Goal: Transaction & Acquisition: Purchase product/service

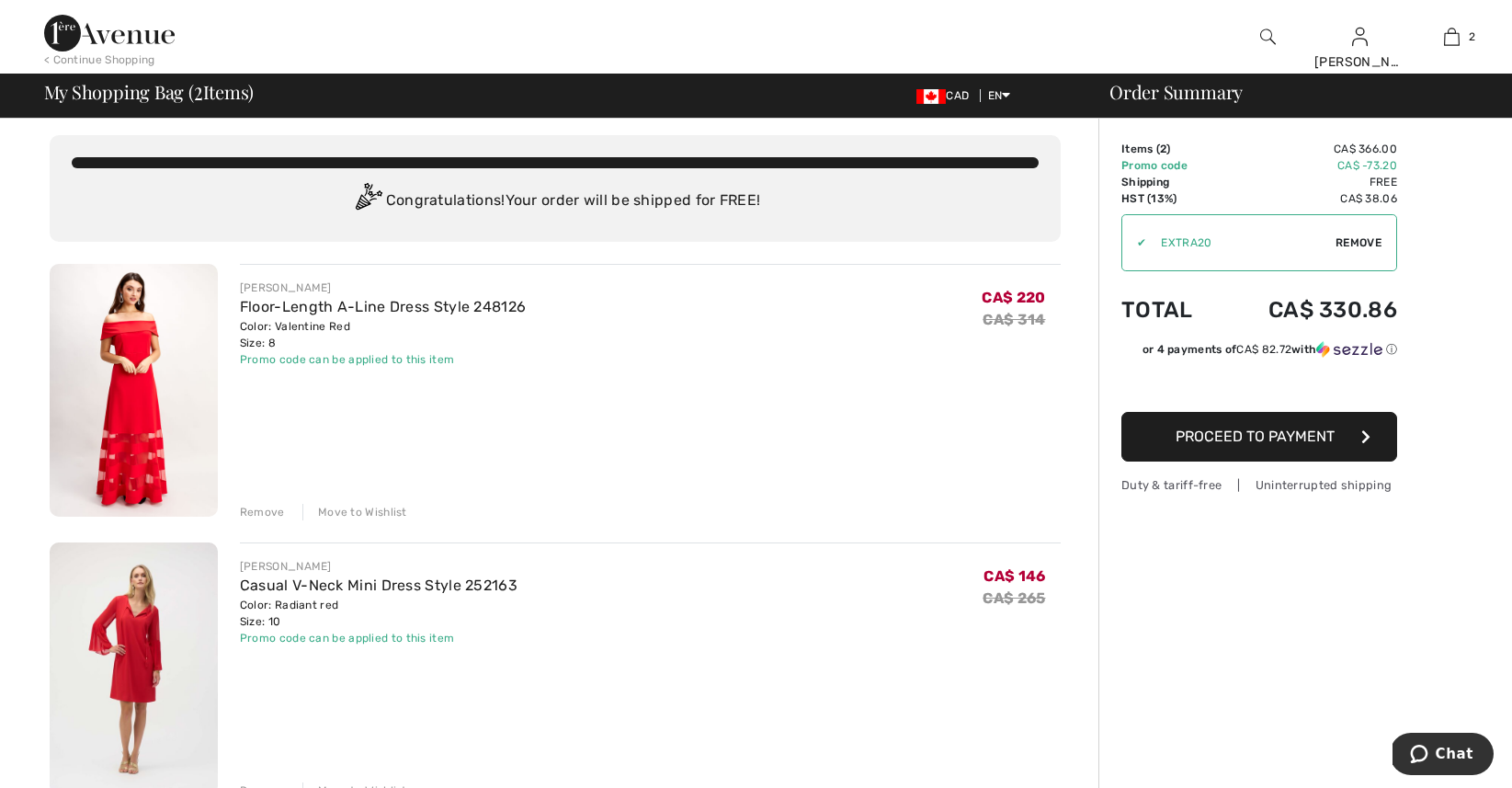
scroll to position [8, 0]
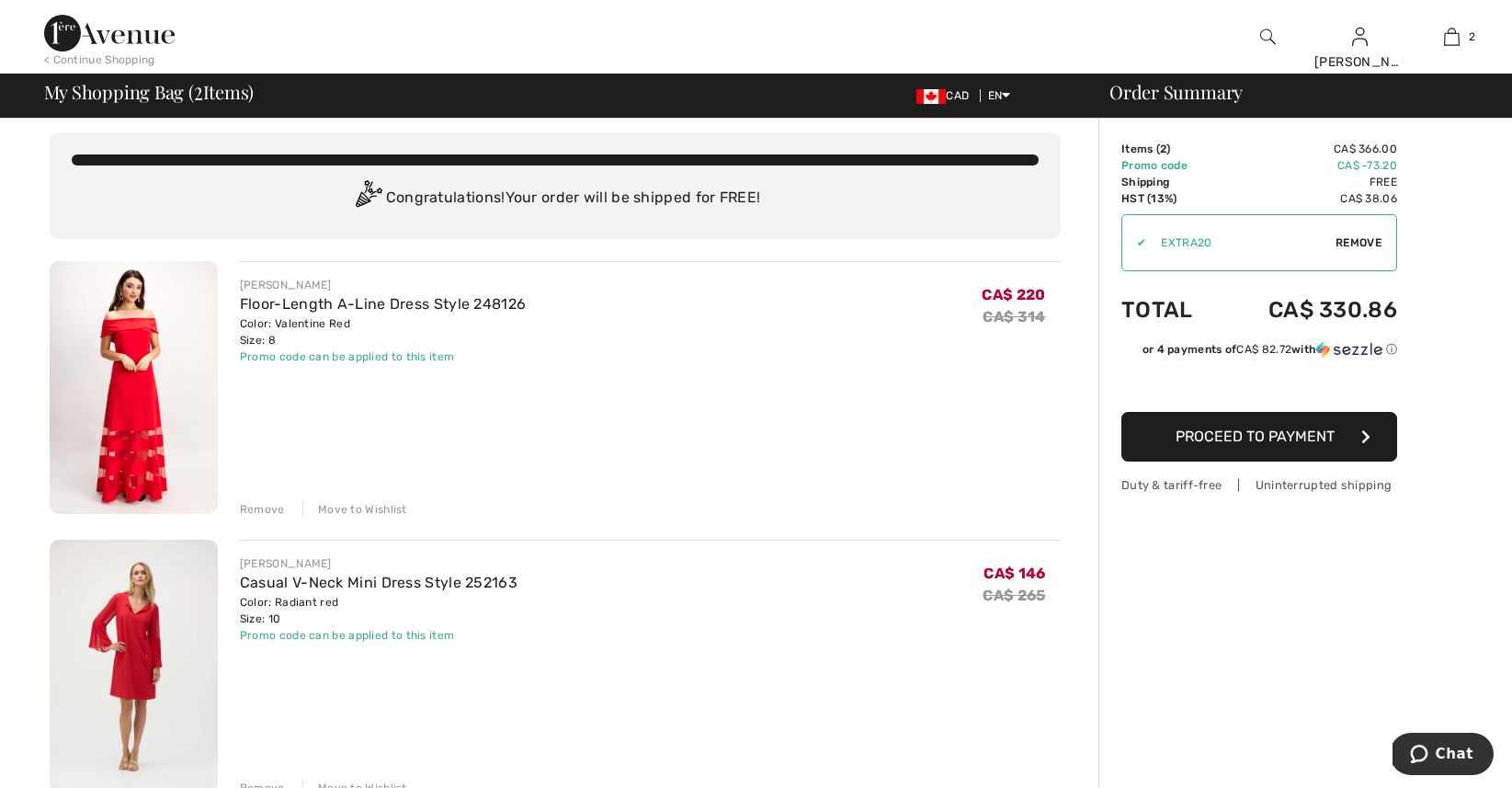
click at [1258, 433] on span "Proceed to Payment" at bounding box center [1255, 436] width 159 height 18
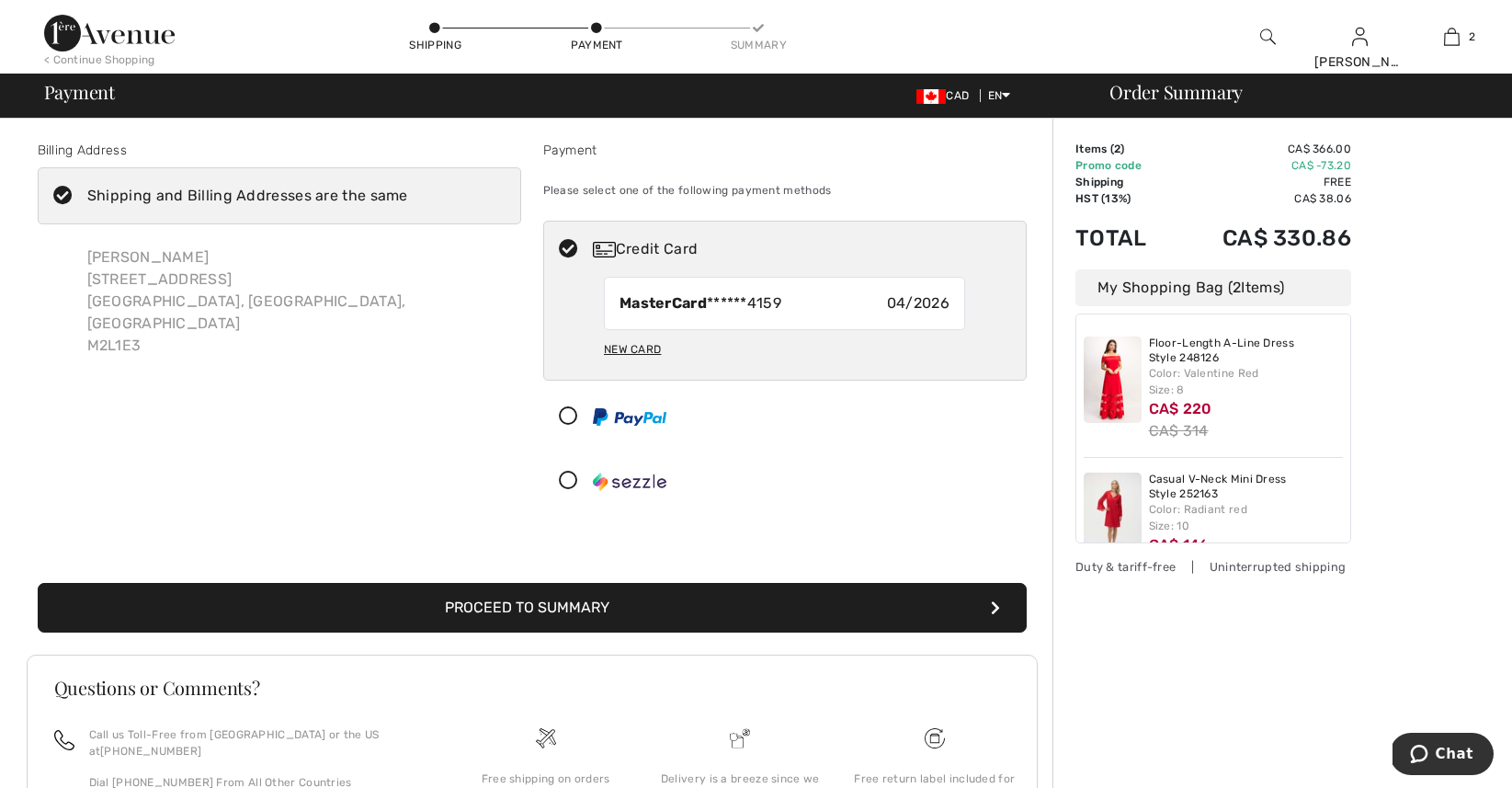
click at [687, 613] on button "Proceed to Summary" at bounding box center [532, 607] width 988 height 50
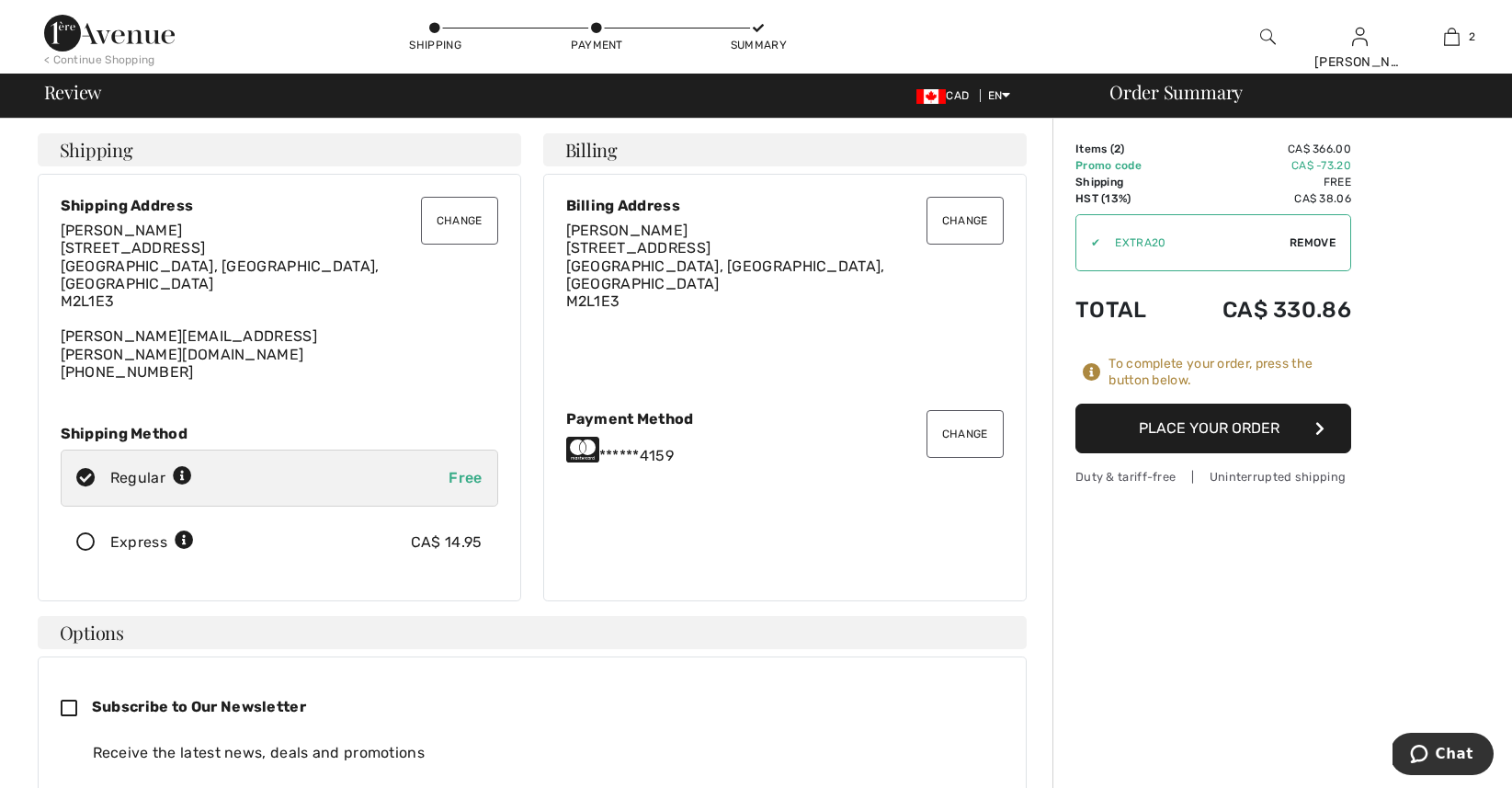
click at [1254, 427] on button "Place Your Order" at bounding box center [1213, 429] width 275 height 50
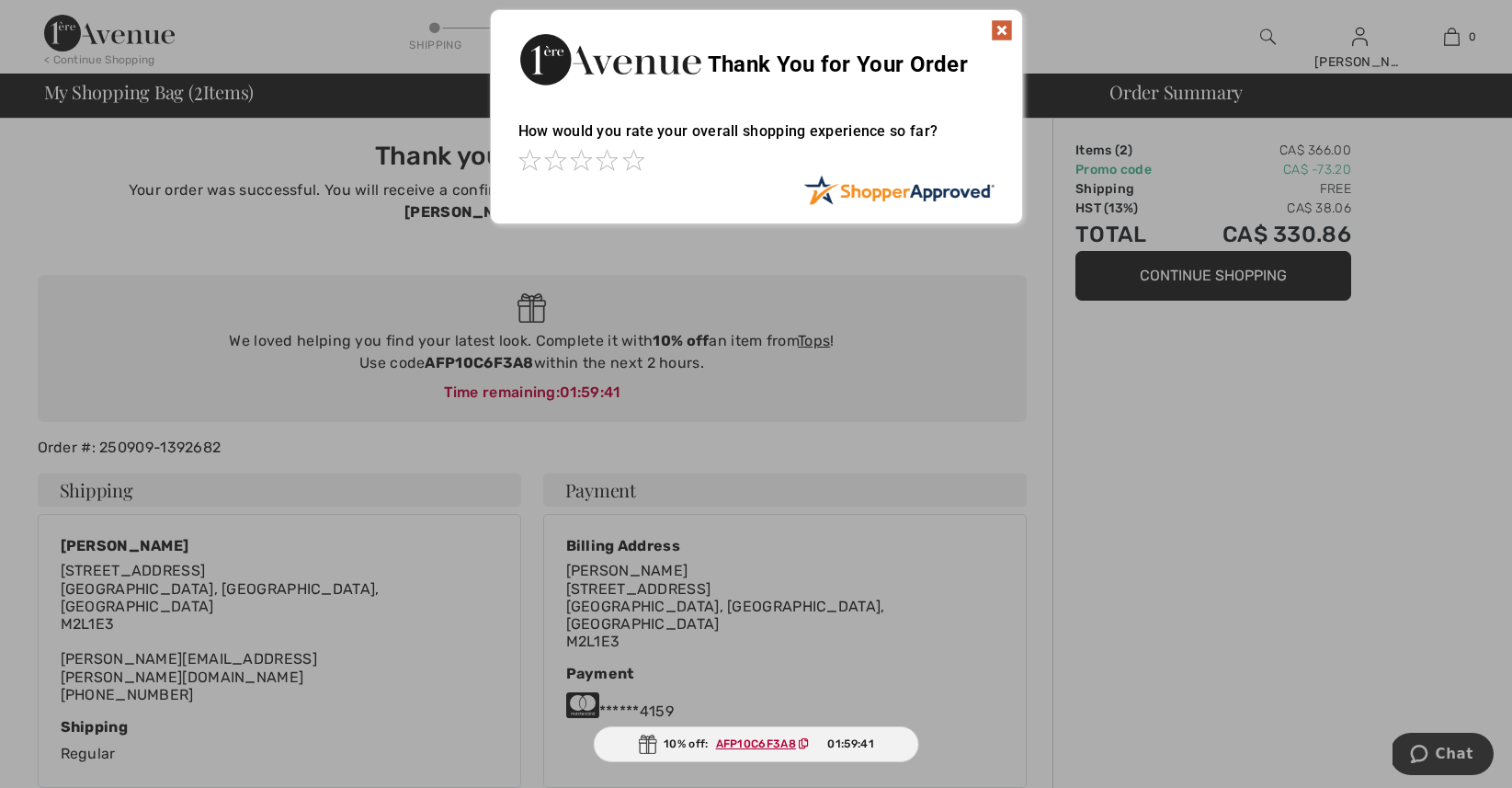
click at [1001, 29] on img at bounding box center [1001, 30] width 22 height 22
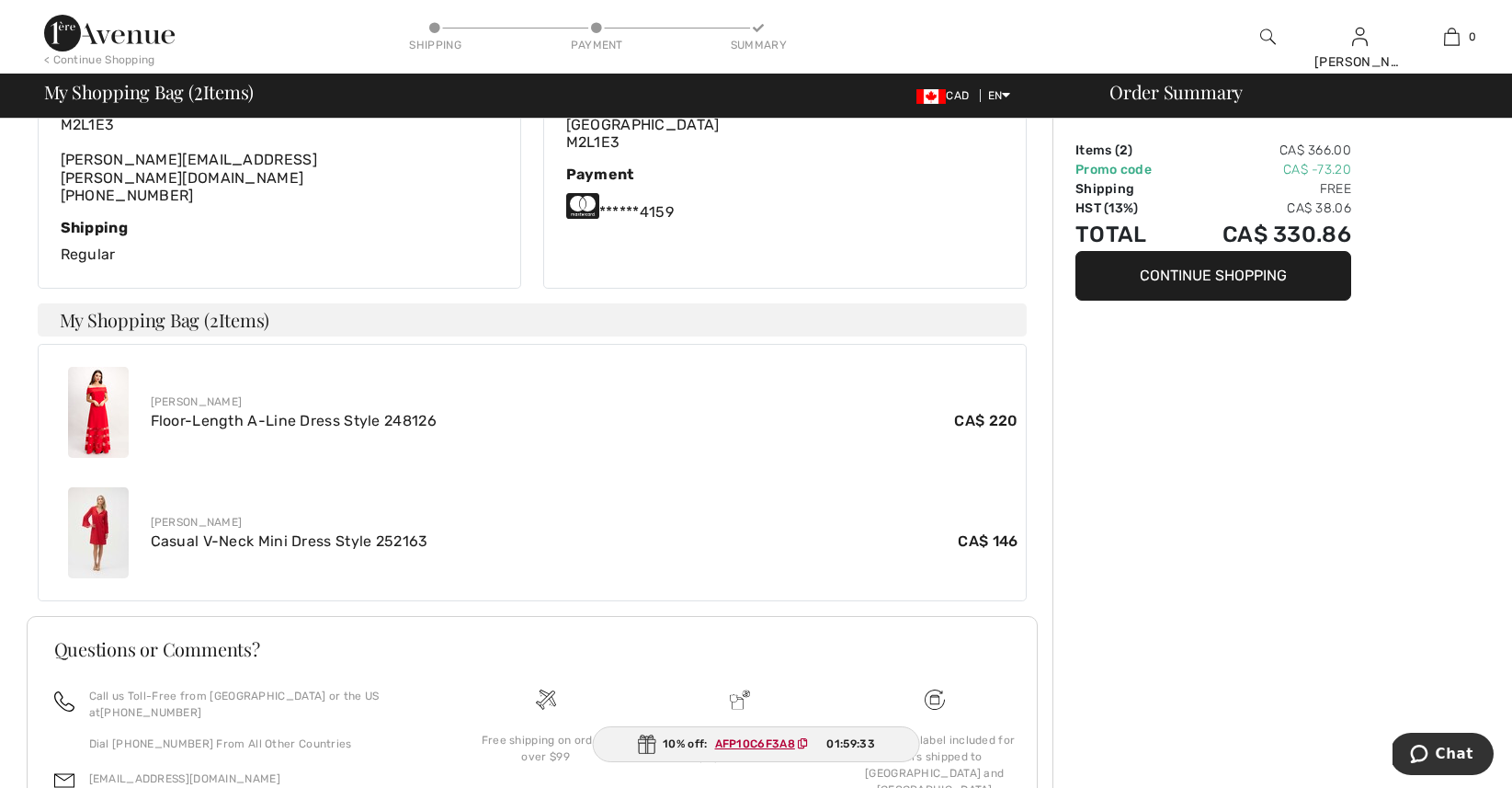
scroll to position [559, 0]
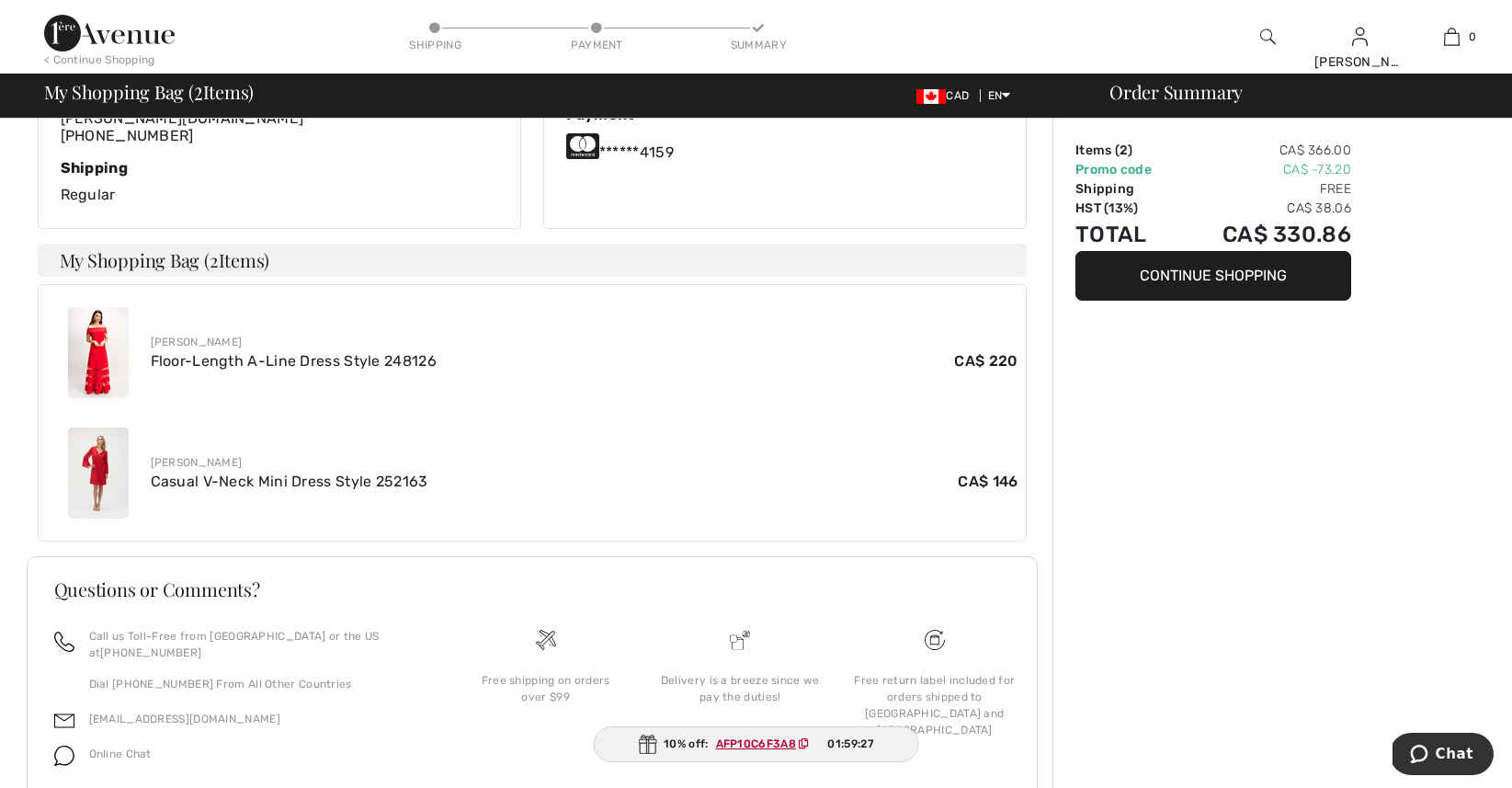
click at [762, 742] on ins "AFP10C6F3A8" at bounding box center [756, 743] width 80 height 13
click at [1187, 278] on button "Continue Shopping" at bounding box center [1213, 276] width 275 height 50
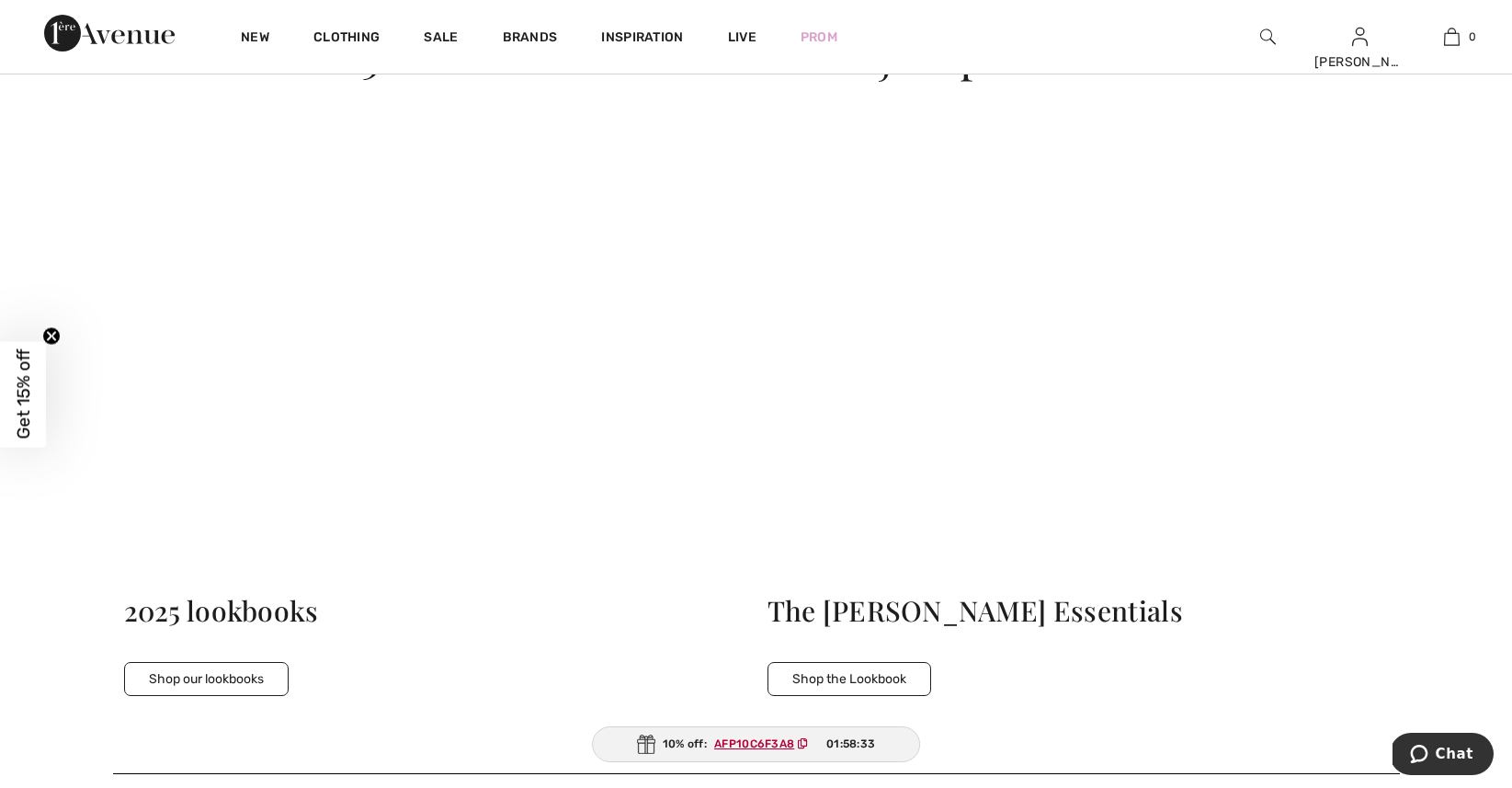
scroll to position [4756, 0]
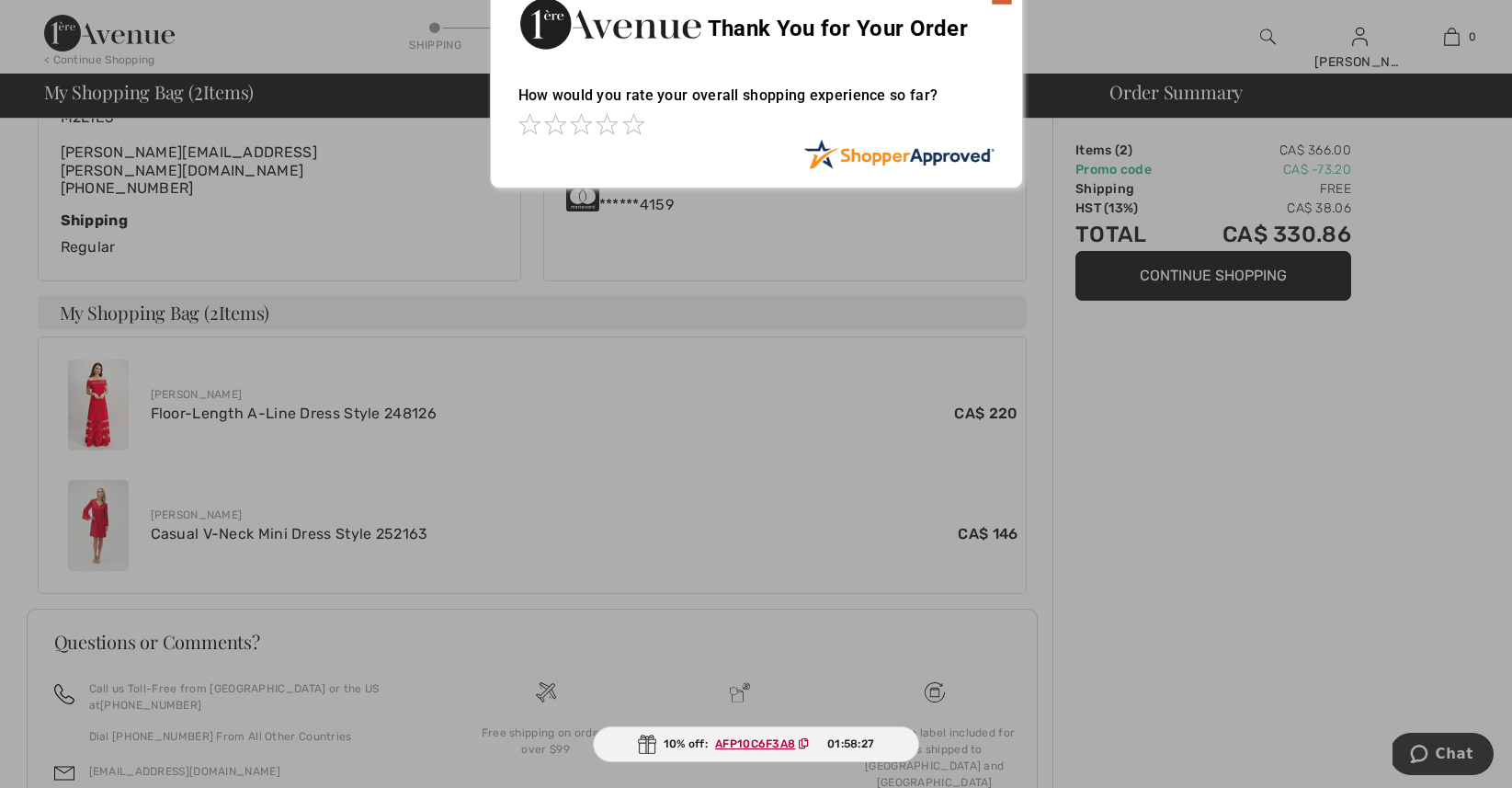
scroll to position [559, 0]
